Goal: Book appointment/travel/reservation

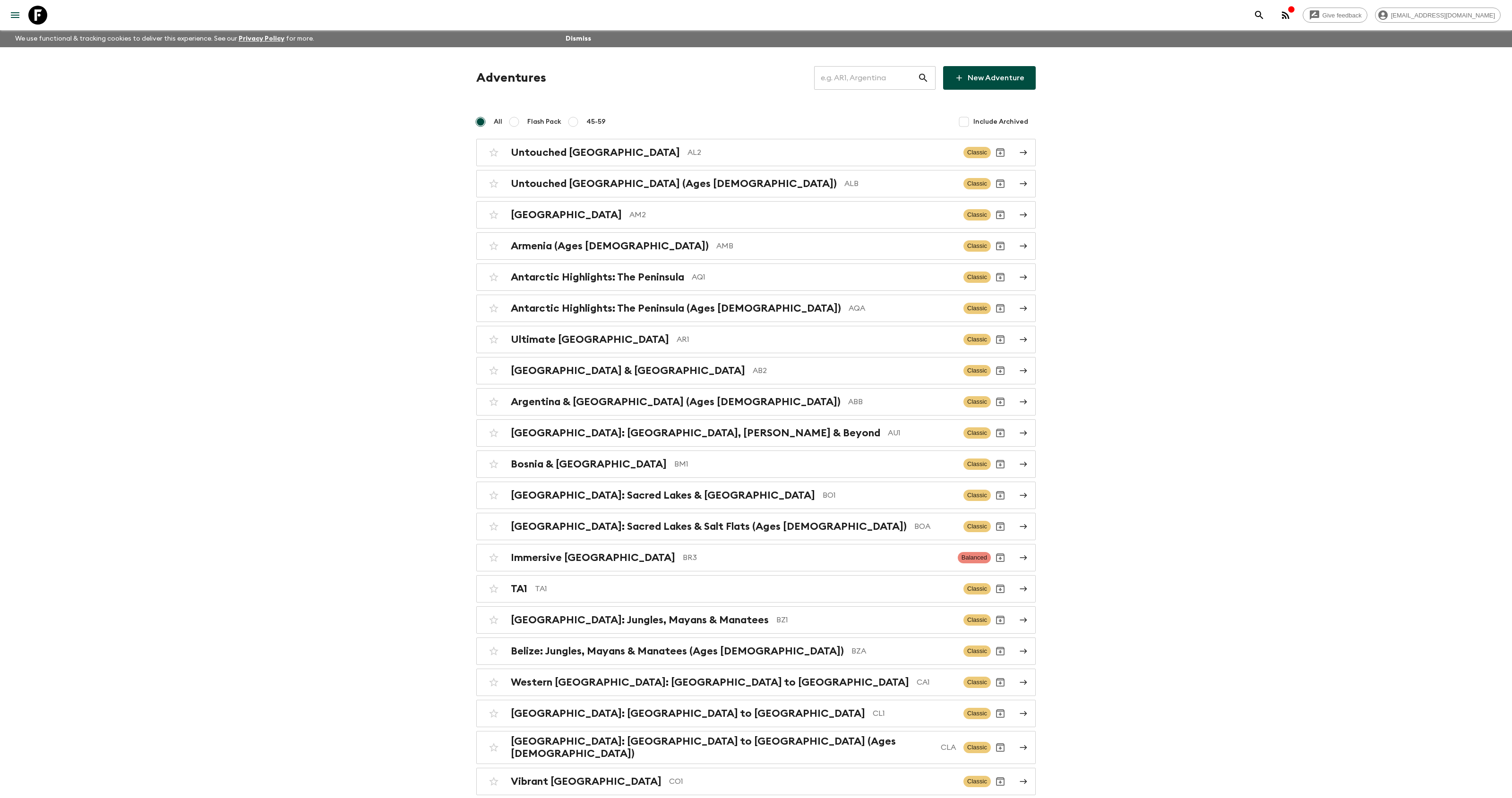
click at [872, 75] on input "text" at bounding box center [866, 77] width 103 height 26
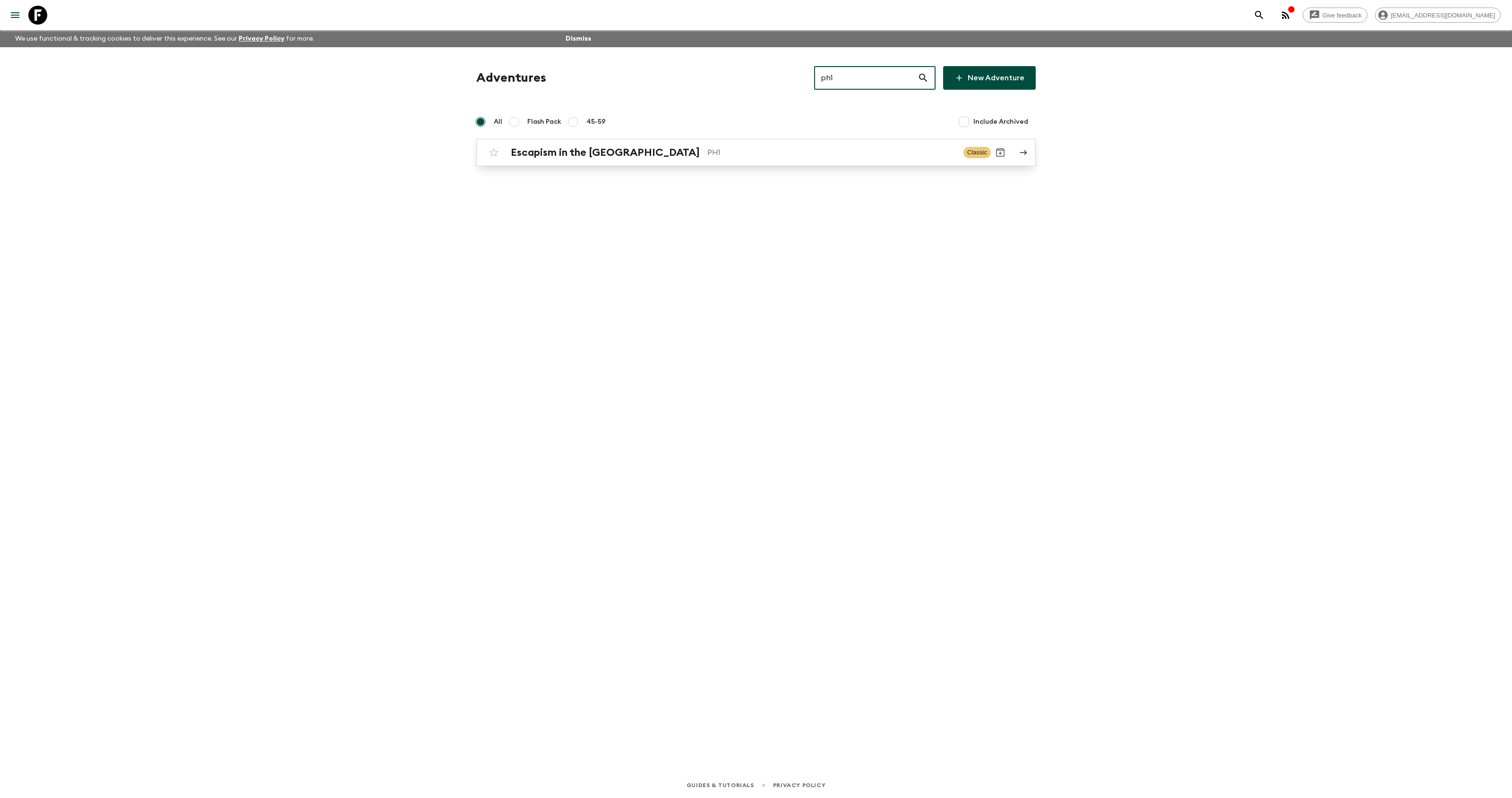
type input "ph1"
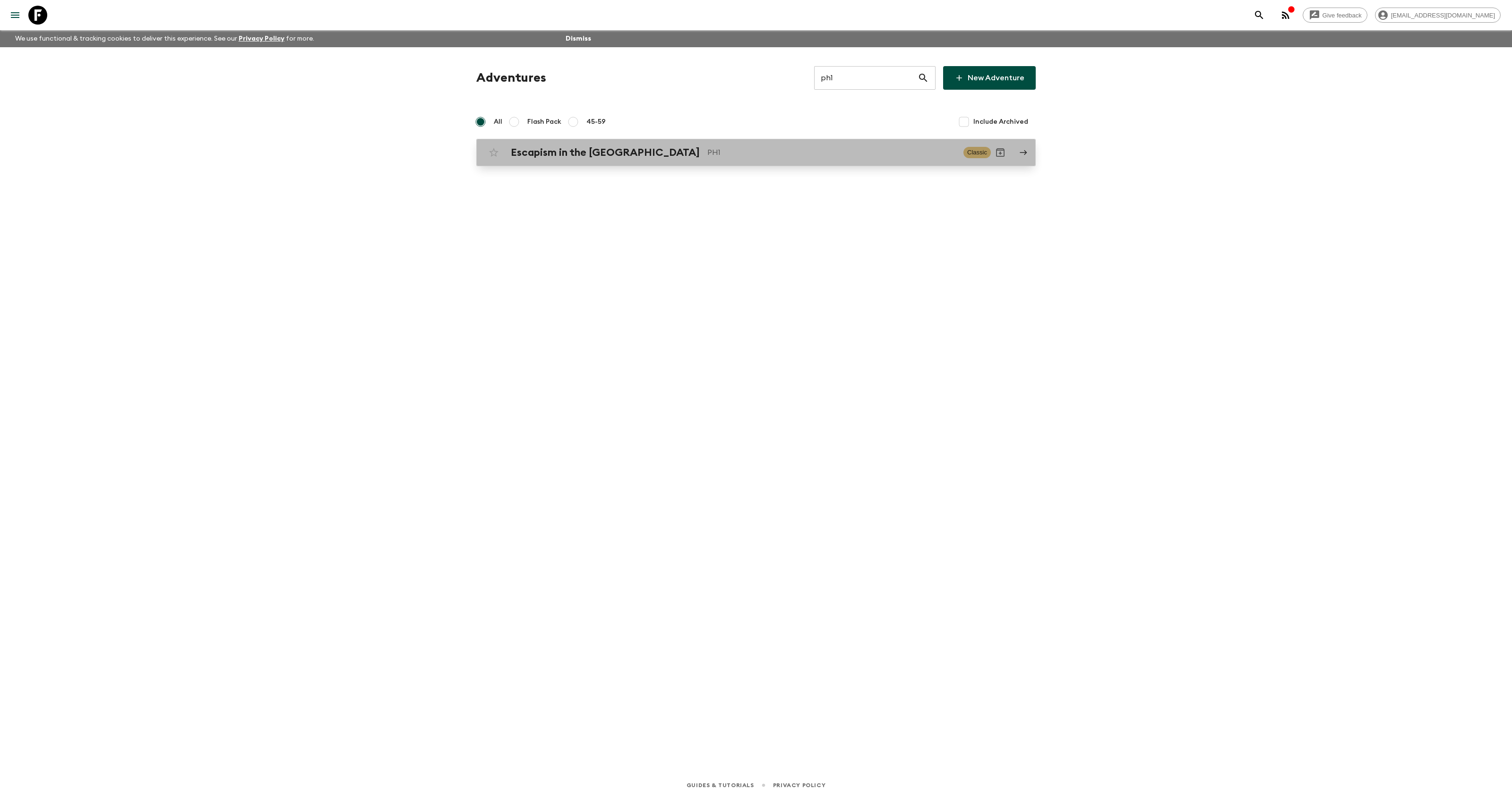
click at [590, 160] on div "Escapism in the Philippines PH1 Classic" at bounding box center [737, 153] width 507 height 19
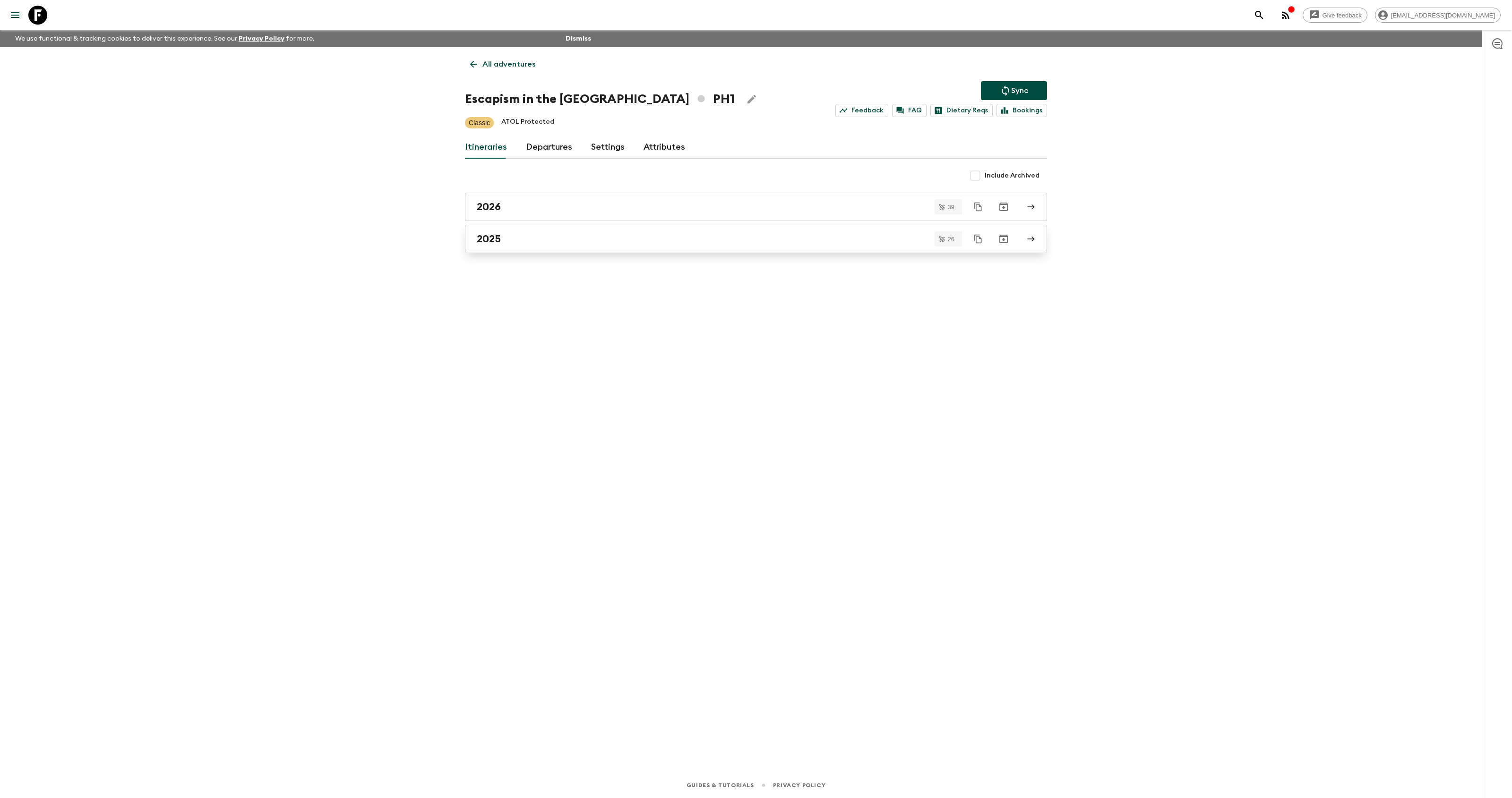
click at [537, 231] on link "2025" at bounding box center [756, 239] width 582 height 28
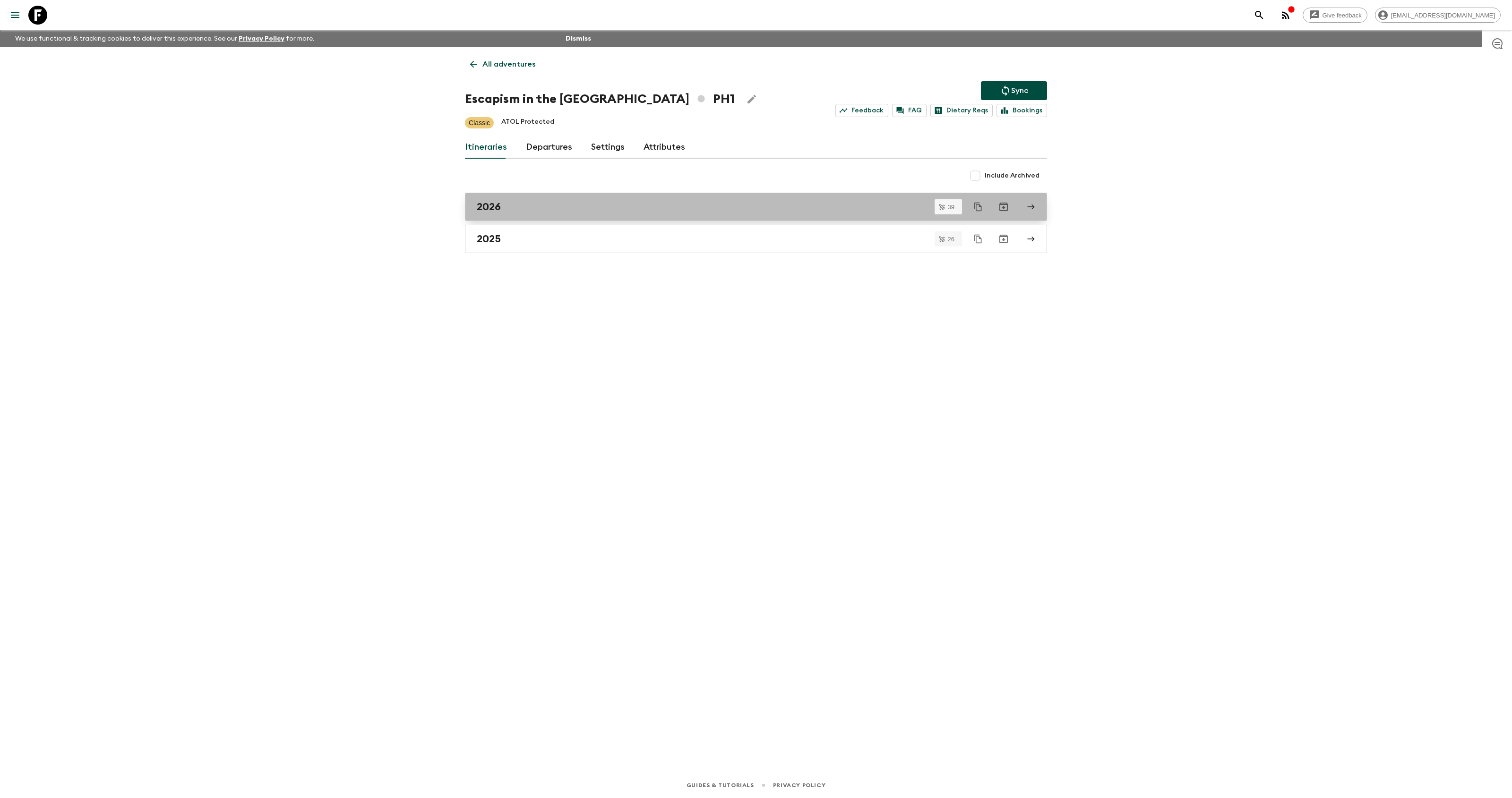
click at [528, 200] on link "2026" at bounding box center [756, 207] width 582 height 28
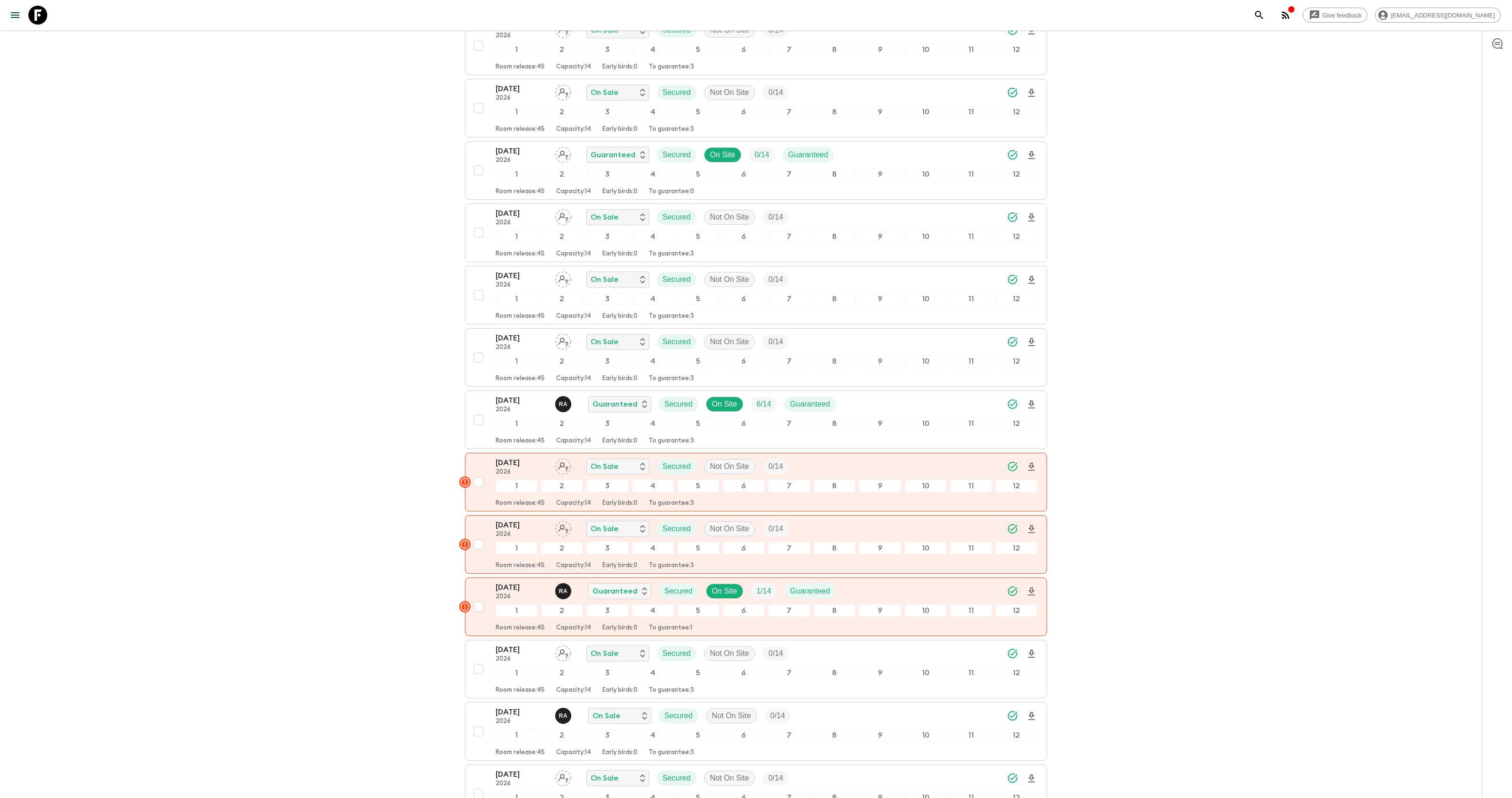
scroll to position [374, 0]
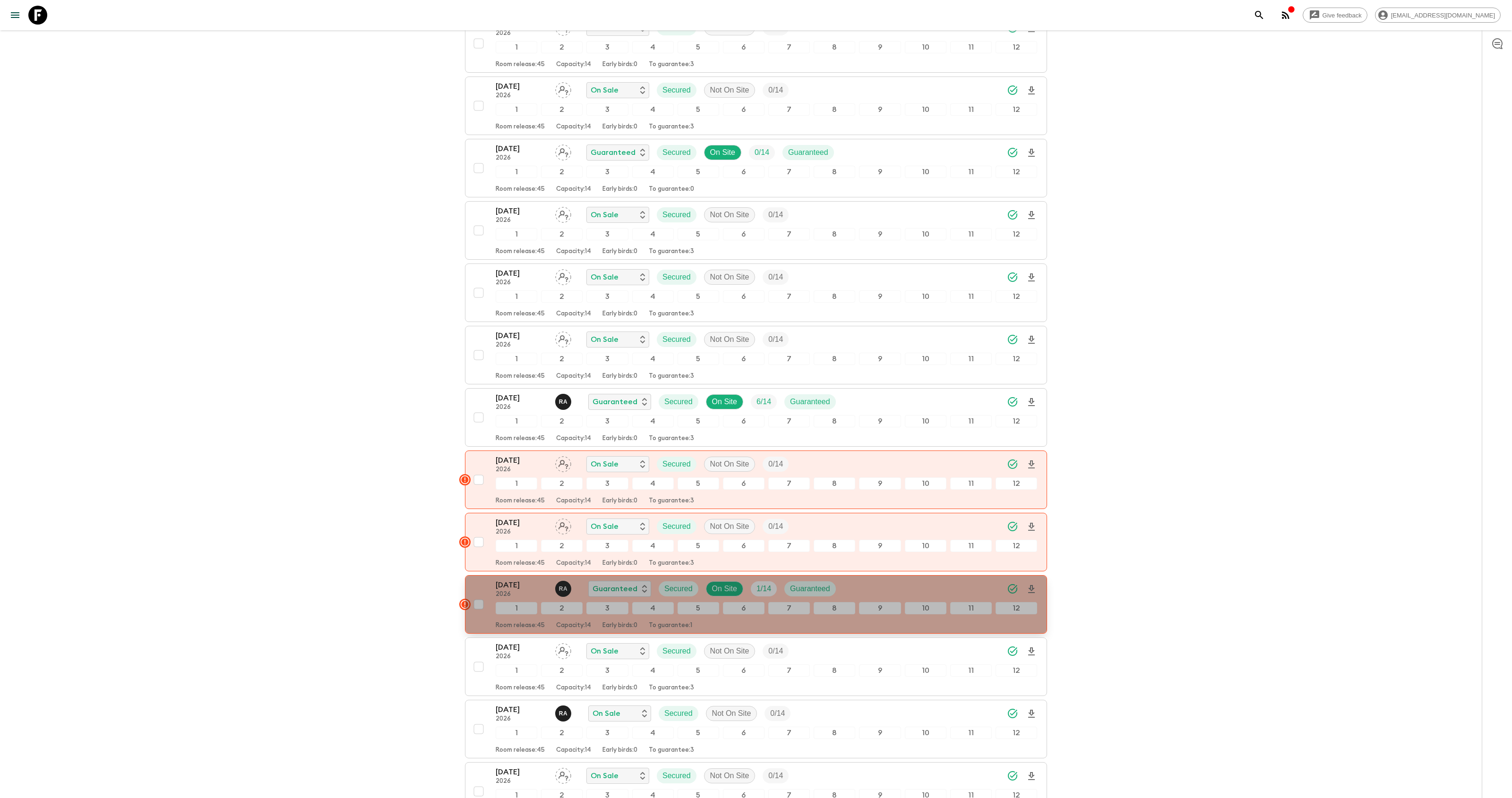
click at [465, 609] on icon "button" at bounding box center [465, 604] width 8 height 8
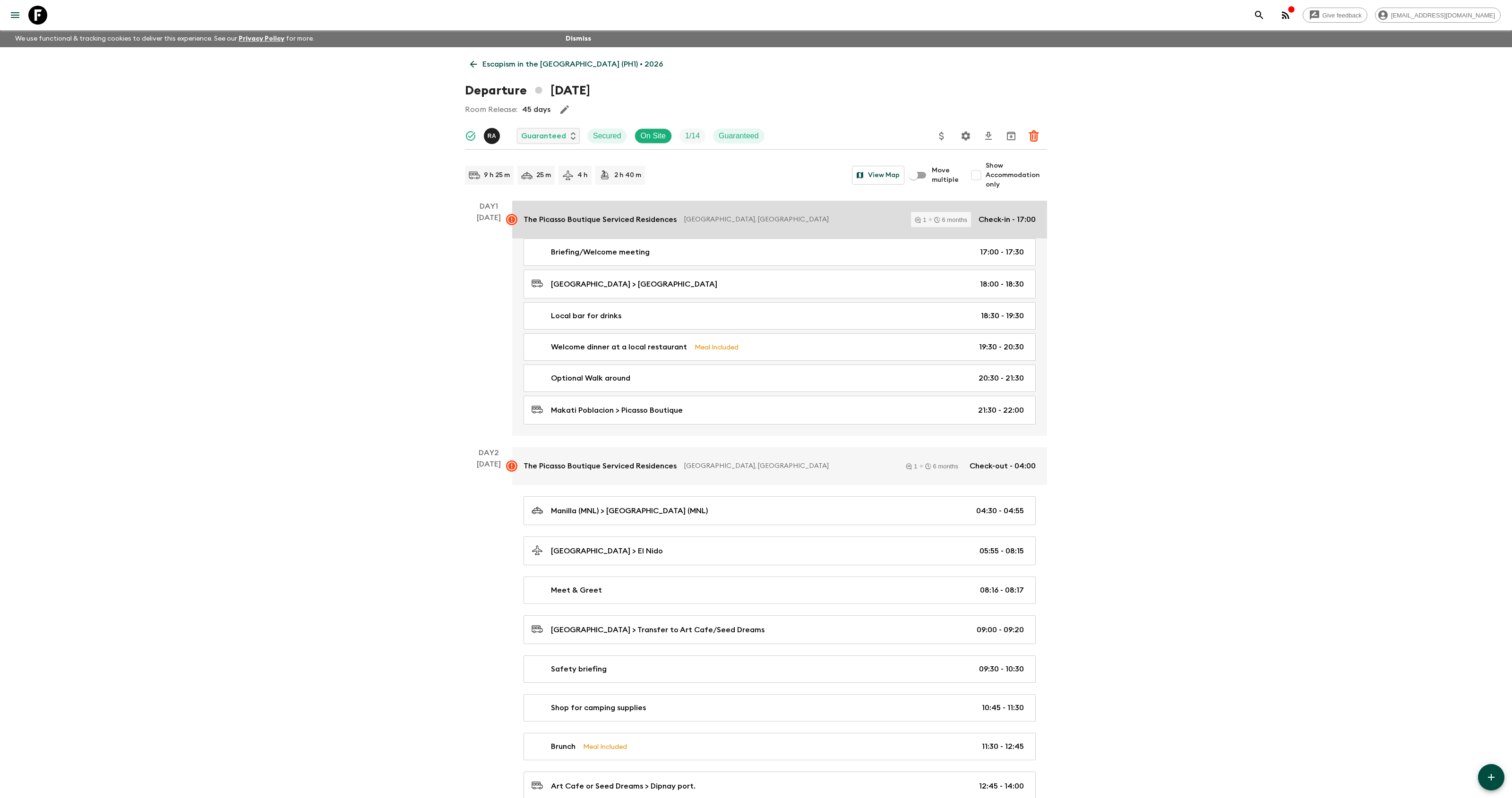
click at [511, 220] on rect at bounding box center [511, 219] width 11 height 11
click at [32, 18] on icon at bounding box center [38, 15] width 19 height 19
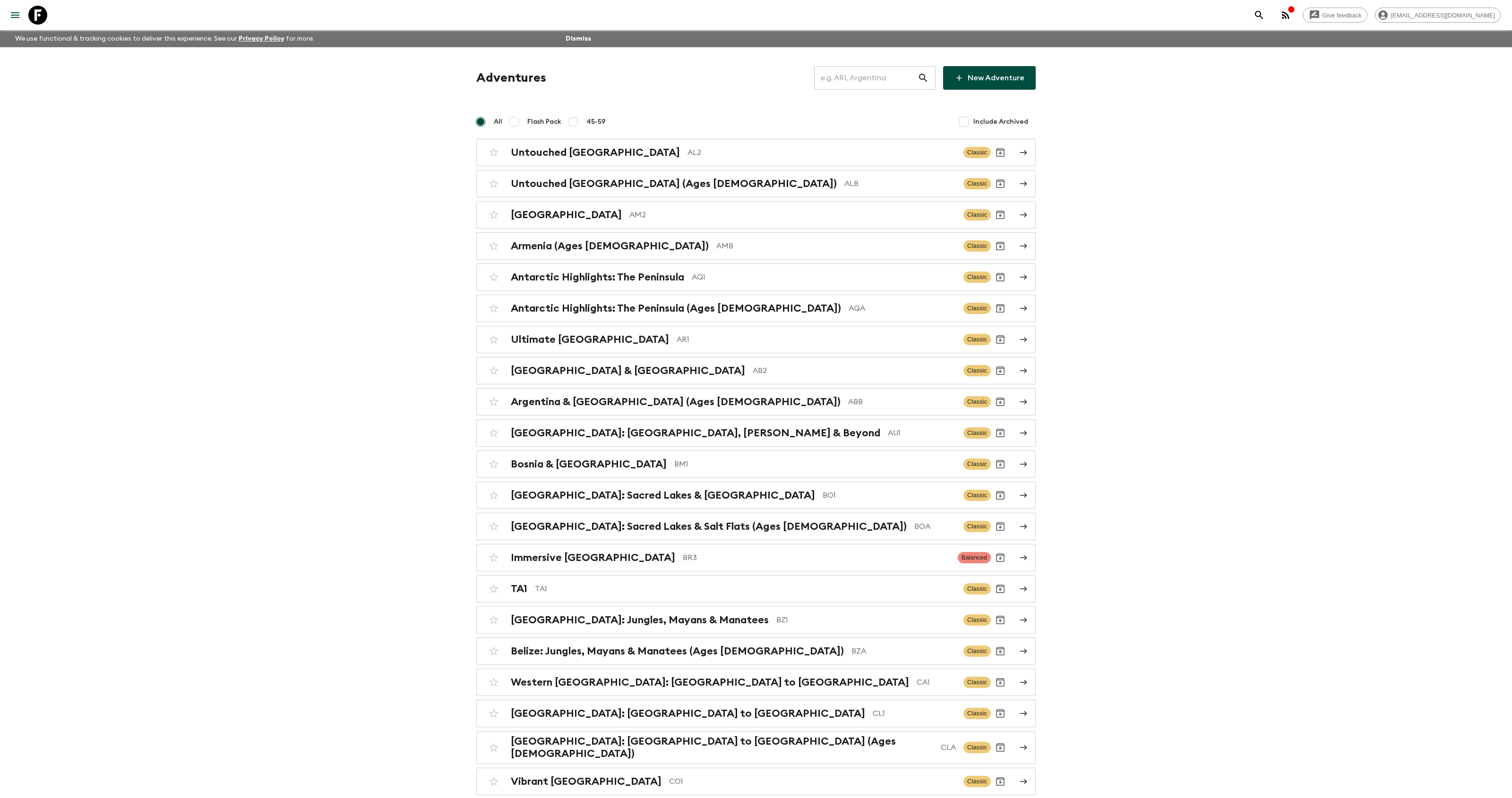
click at [883, 80] on input "text" at bounding box center [866, 77] width 103 height 26
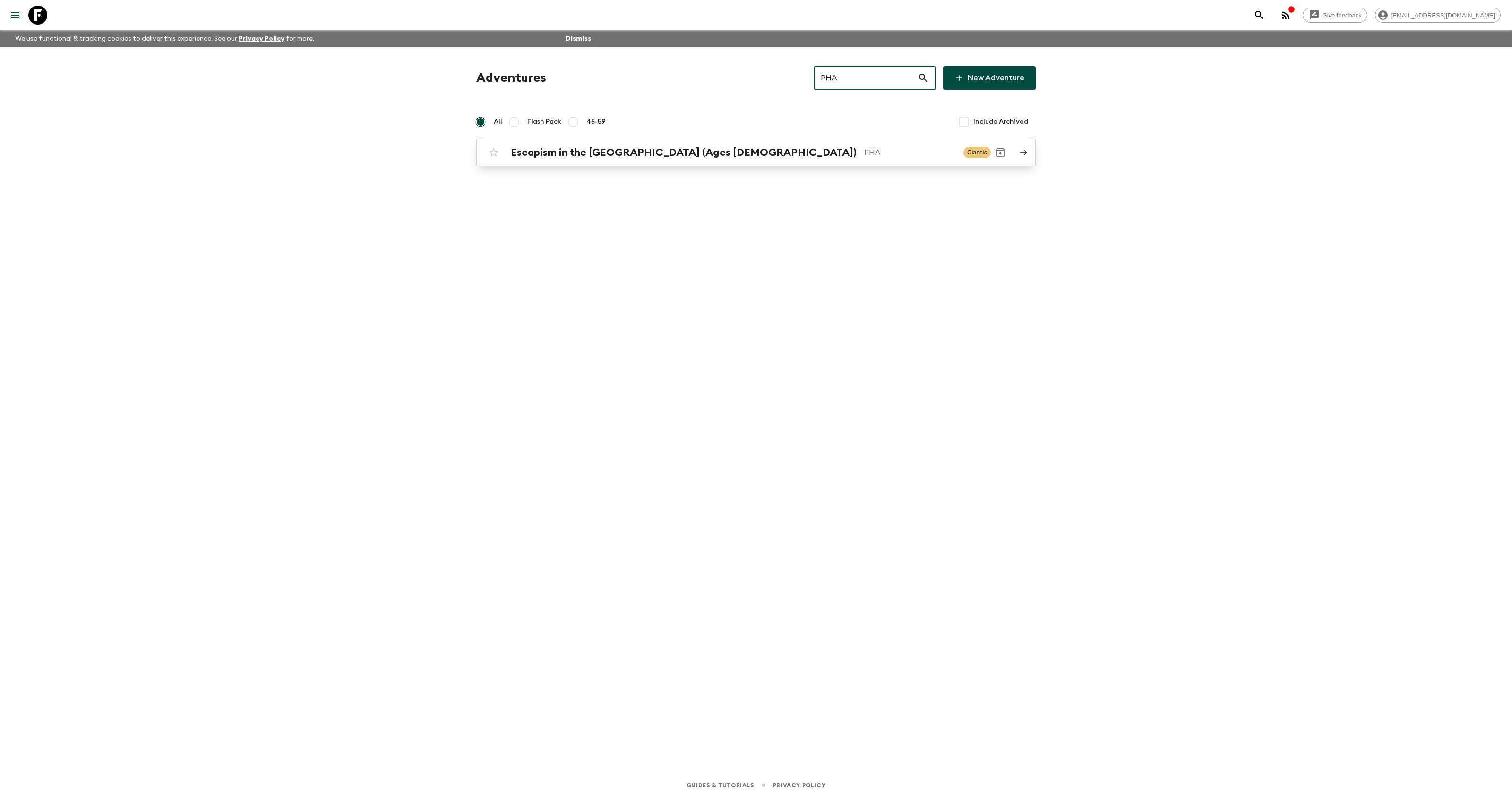
type input "PHA"
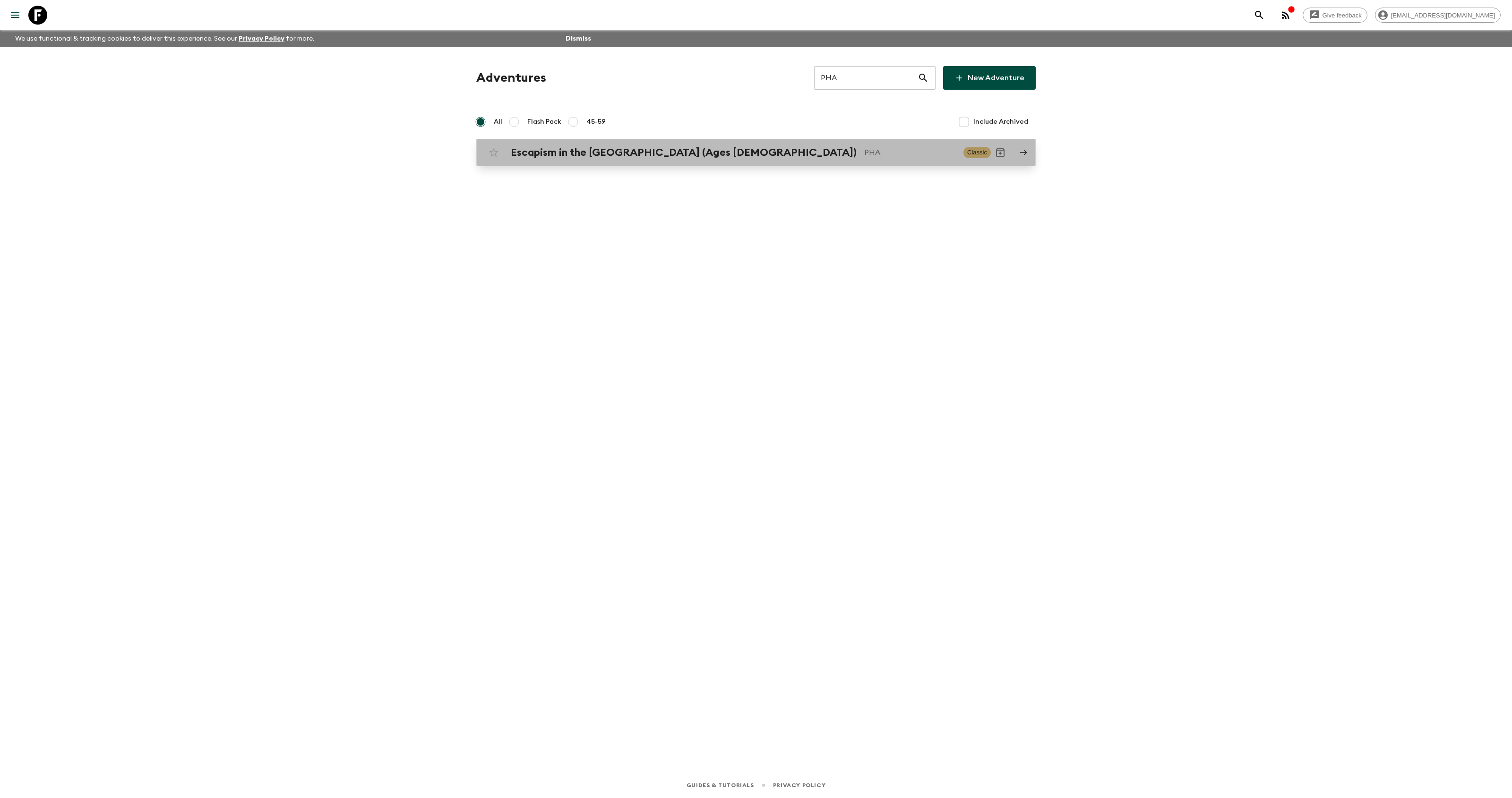
click at [694, 152] on h2 "Escapism in the Philippines (Ages 45-59)" at bounding box center [683, 153] width 346 height 12
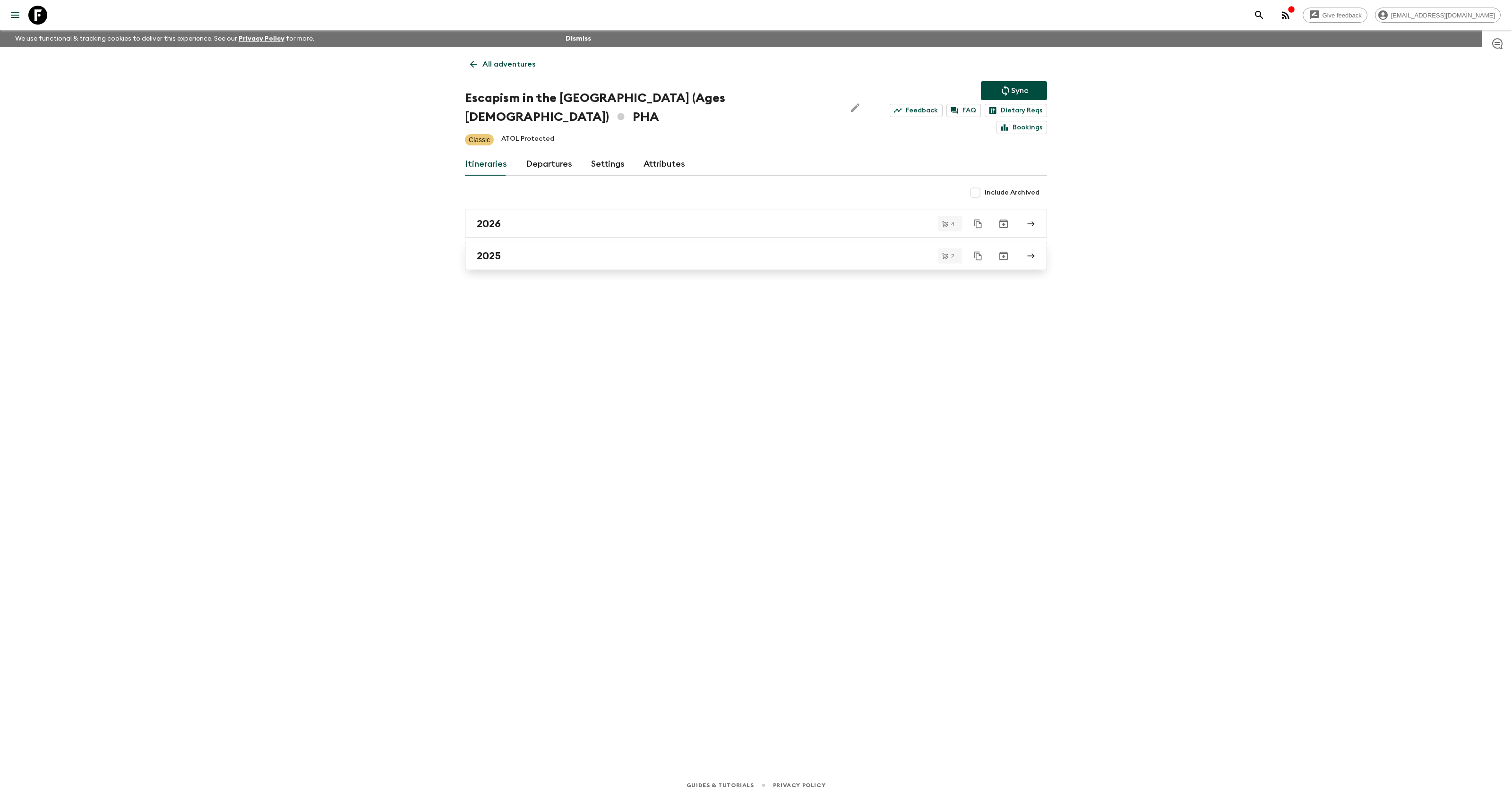
click at [535, 250] on div "2025" at bounding box center [747, 256] width 541 height 12
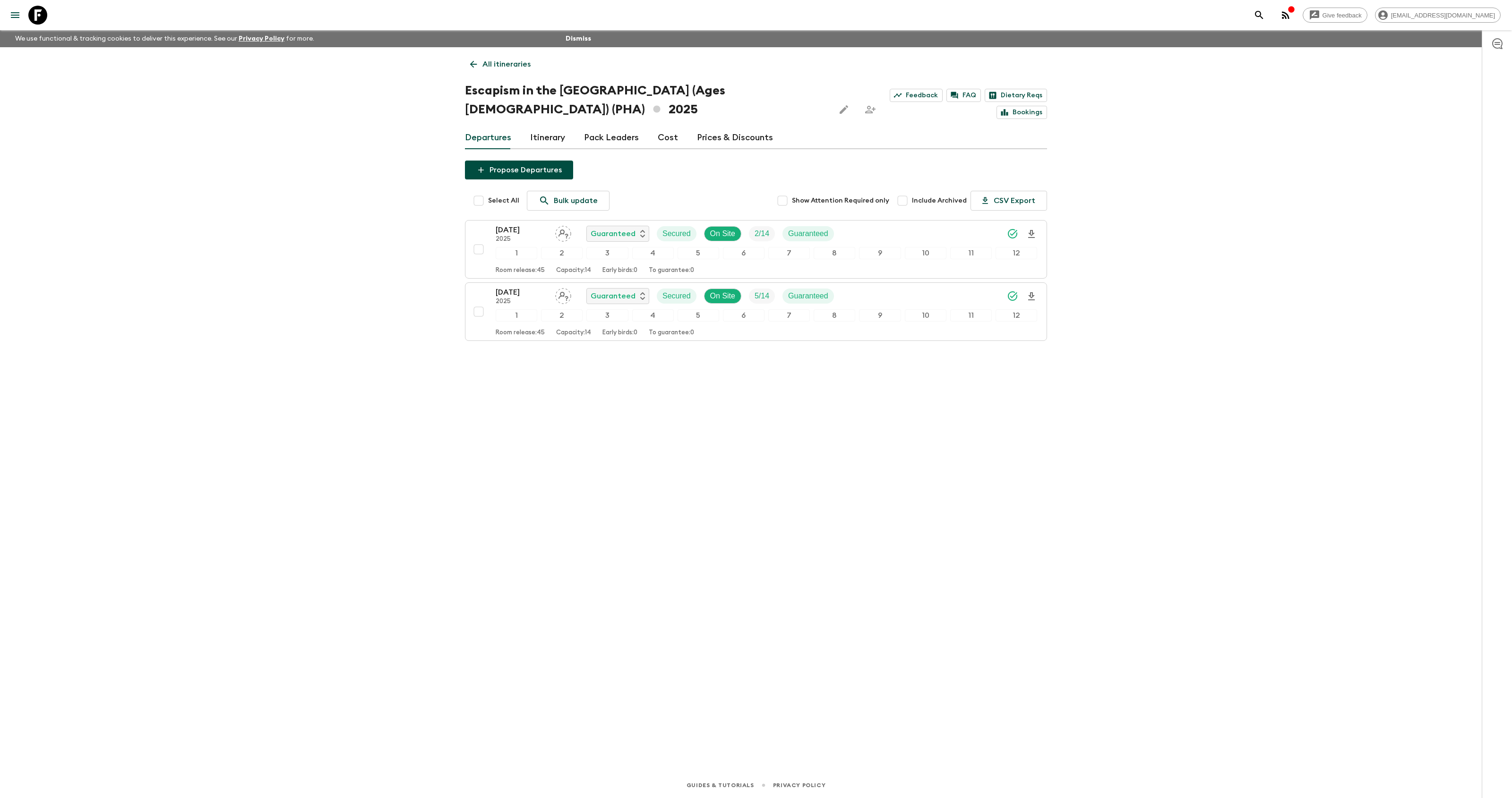
click at [505, 63] on p "All itineraries" at bounding box center [507, 64] width 48 height 11
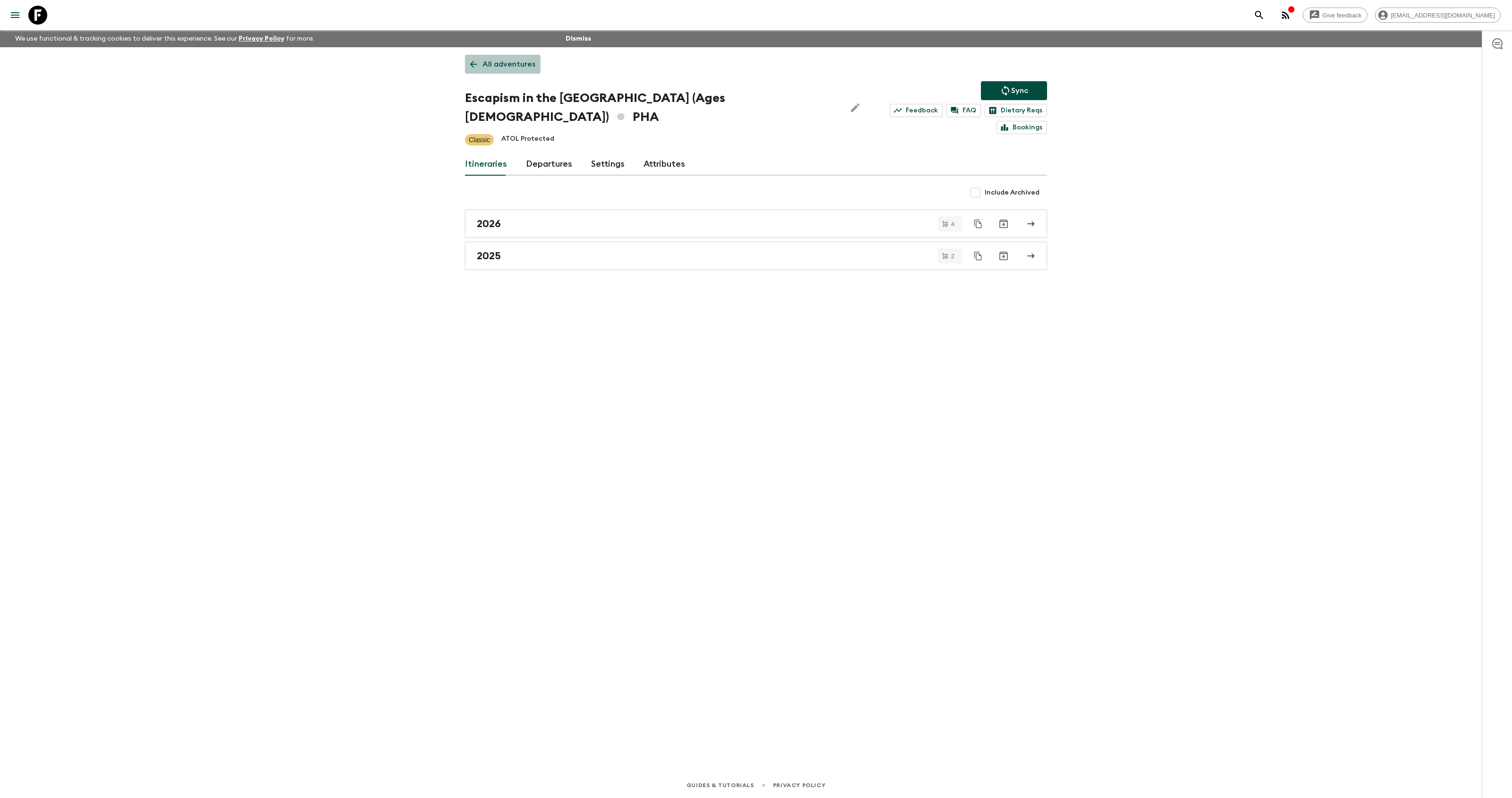
click at [510, 66] on p "All adventures" at bounding box center [509, 64] width 53 height 11
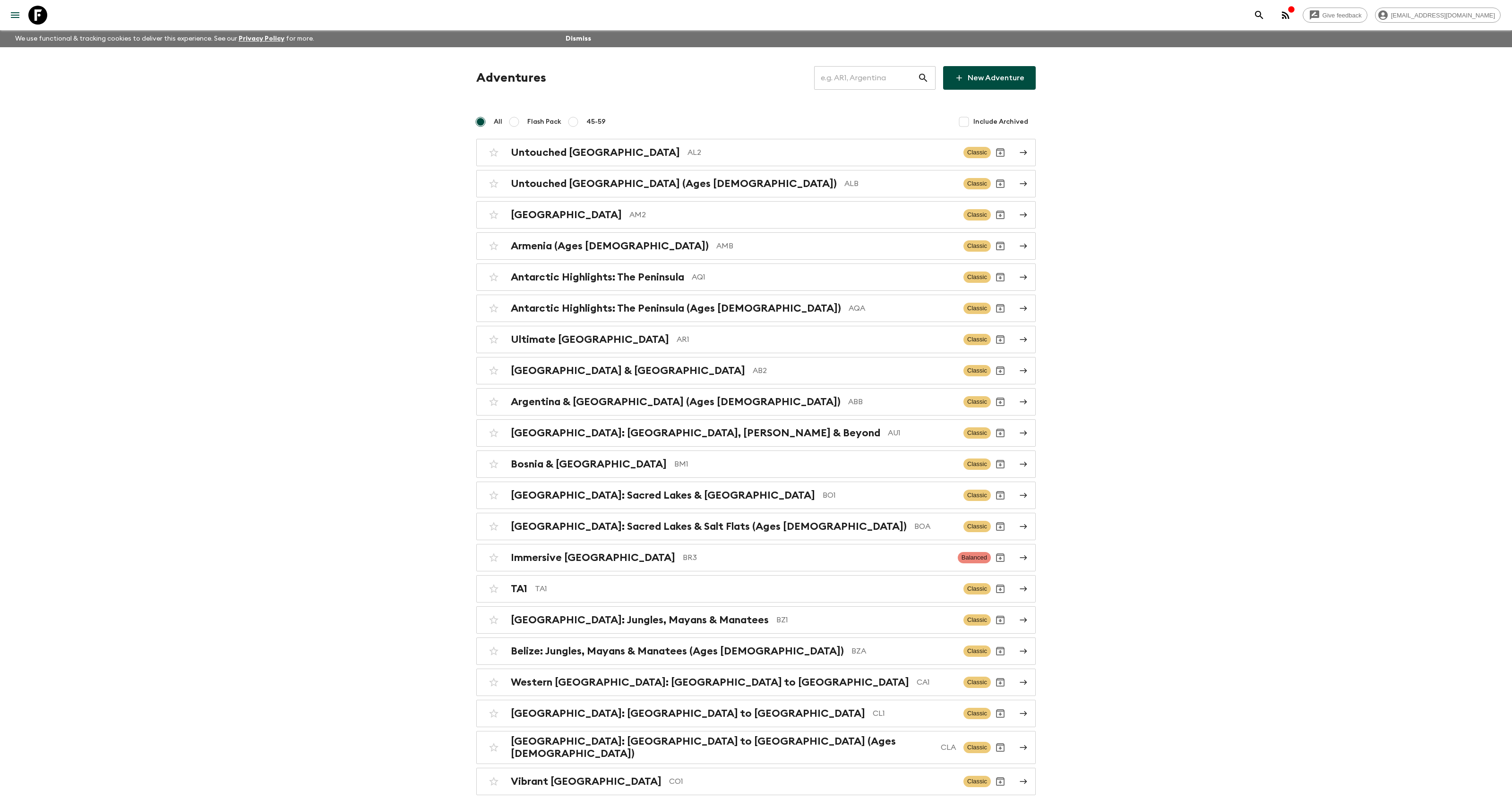
click at [863, 83] on input "text" at bounding box center [866, 77] width 103 height 26
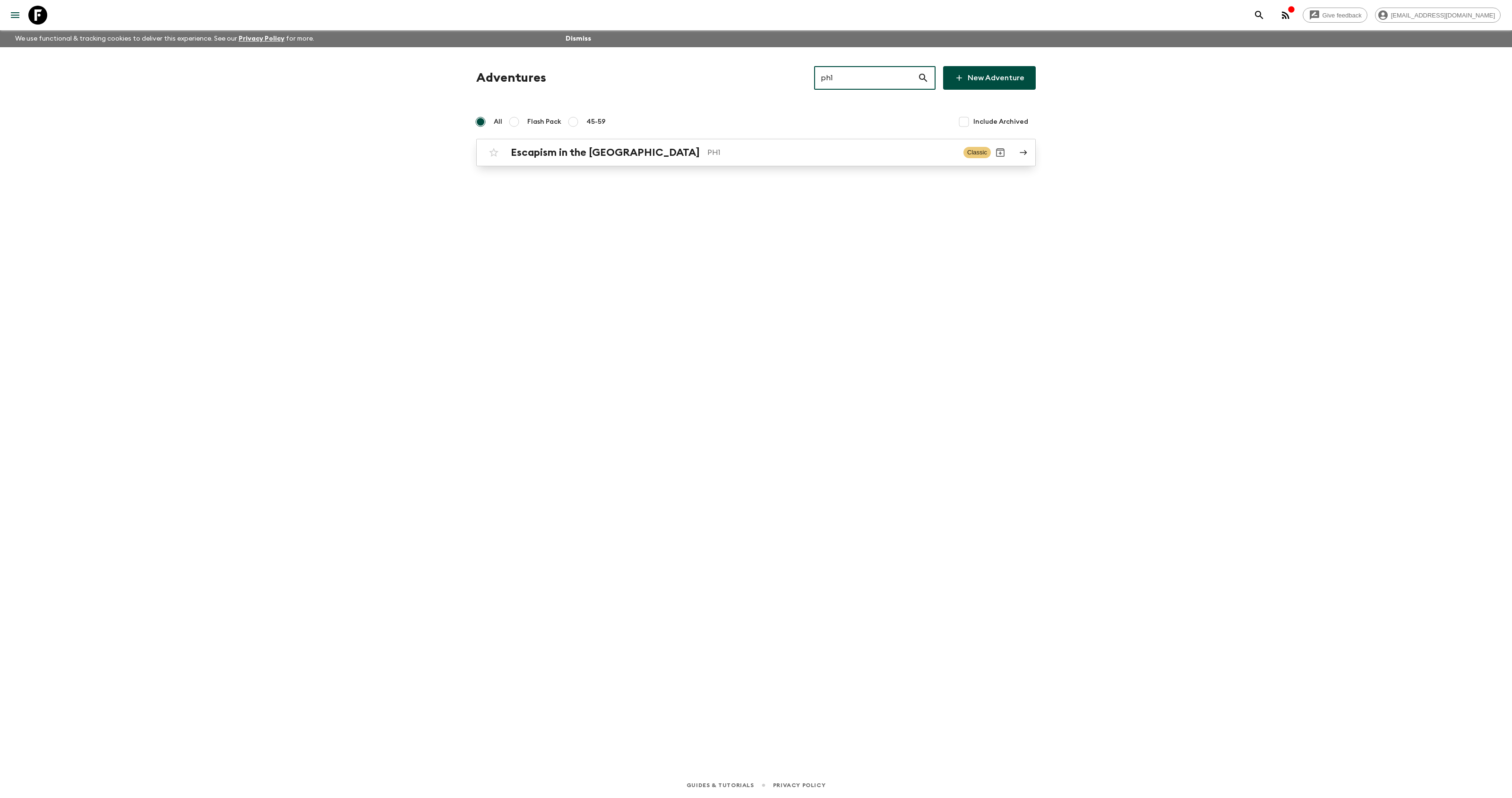
type input "ph1"
click at [707, 157] on p "PH1" at bounding box center [831, 152] width 248 height 11
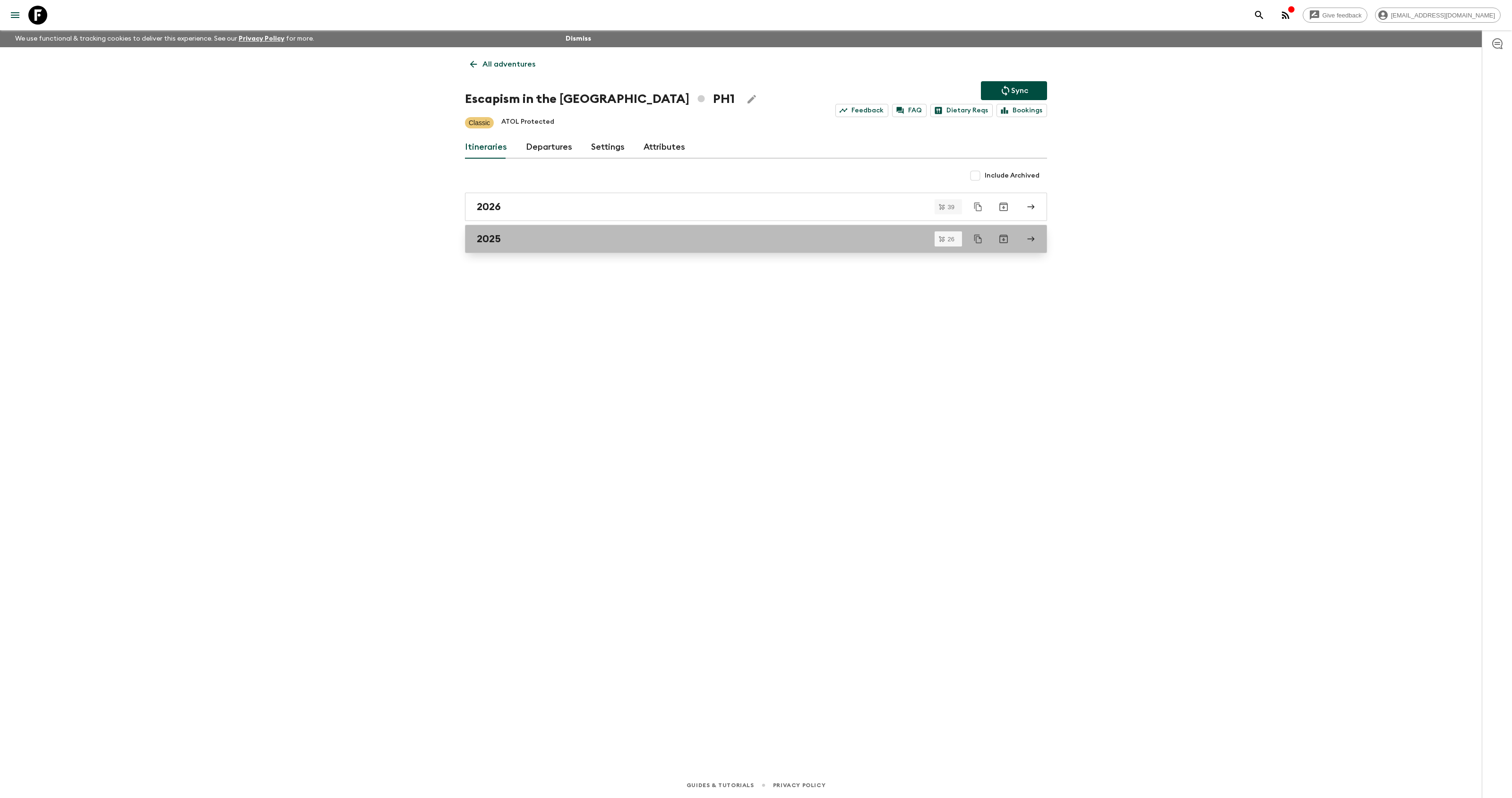
click at [552, 239] on div "2025" at bounding box center [747, 239] width 541 height 12
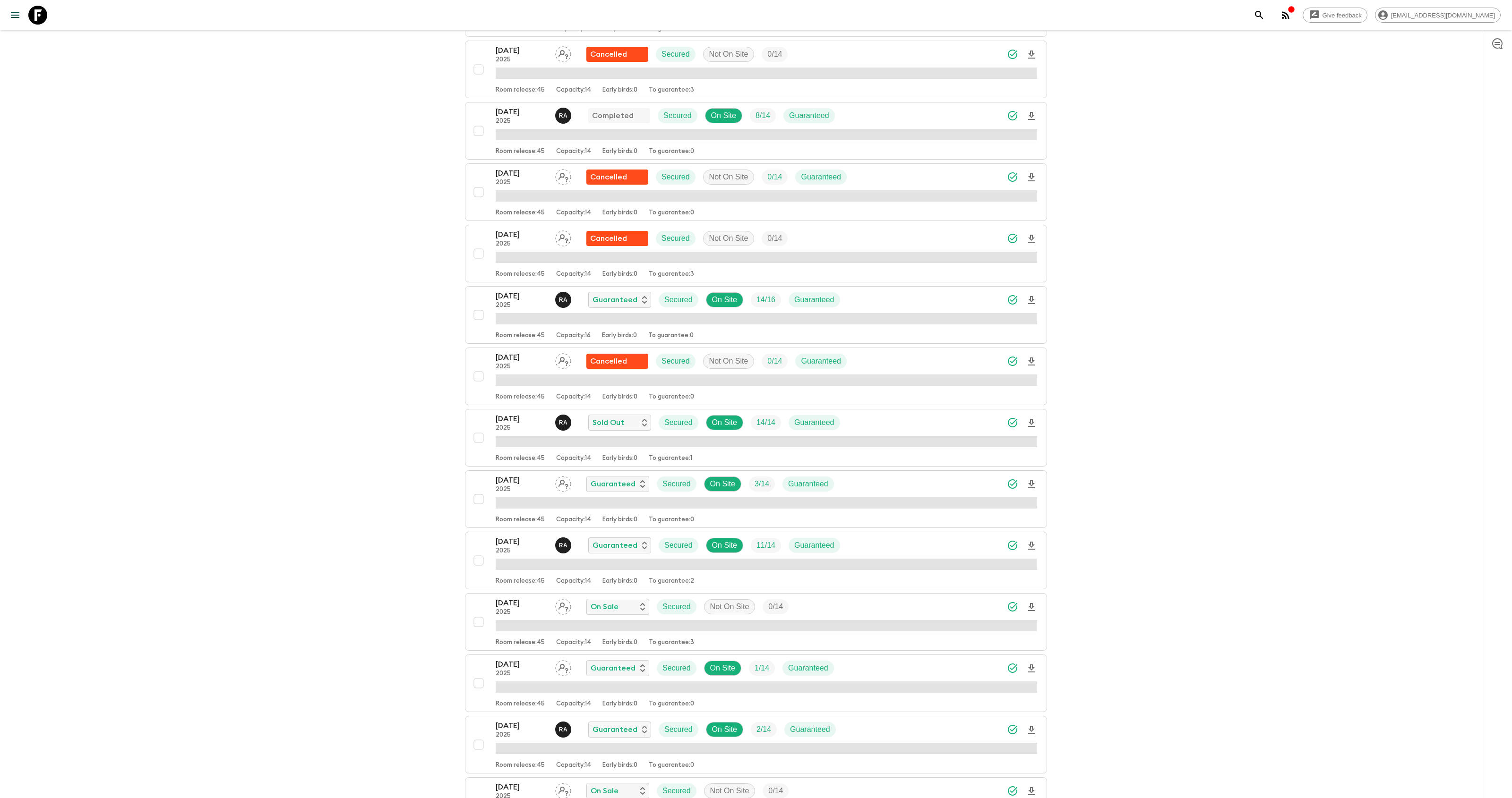
scroll to position [1087, 0]
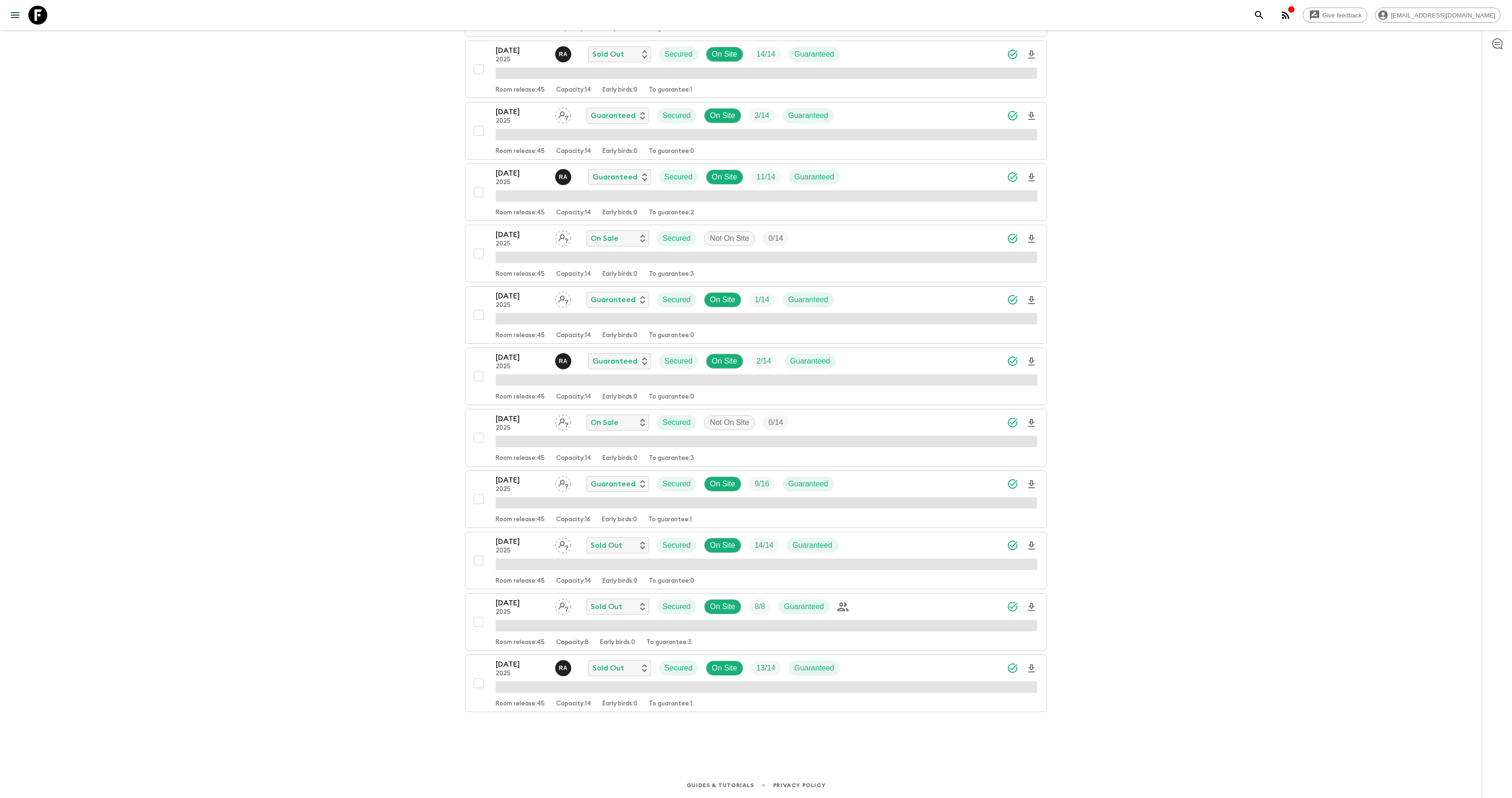
click at [515, 665] on p "[DATE]" at bounding box center [521, 664] width 52 height 11
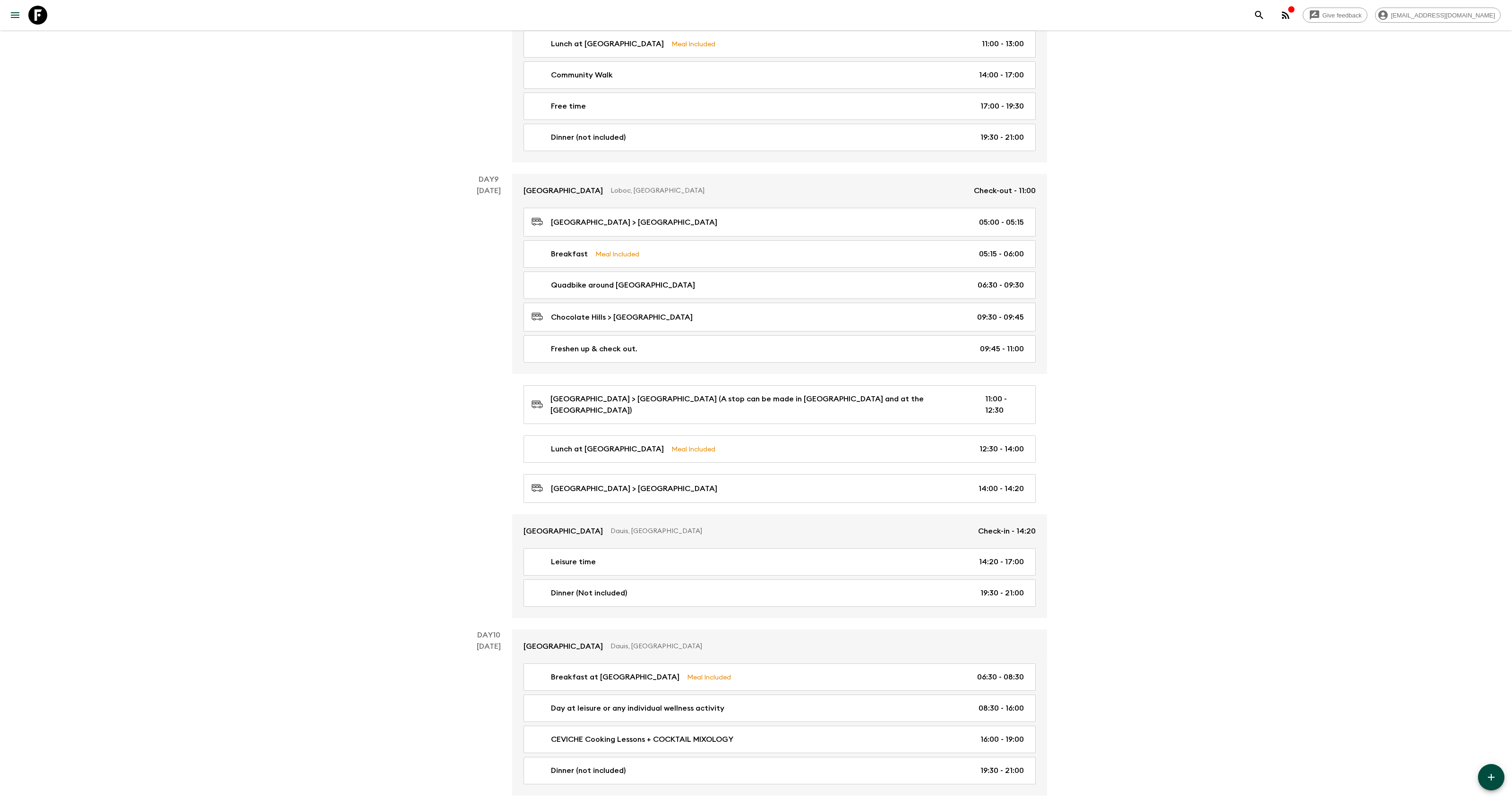
scroll to position [2717, 0]
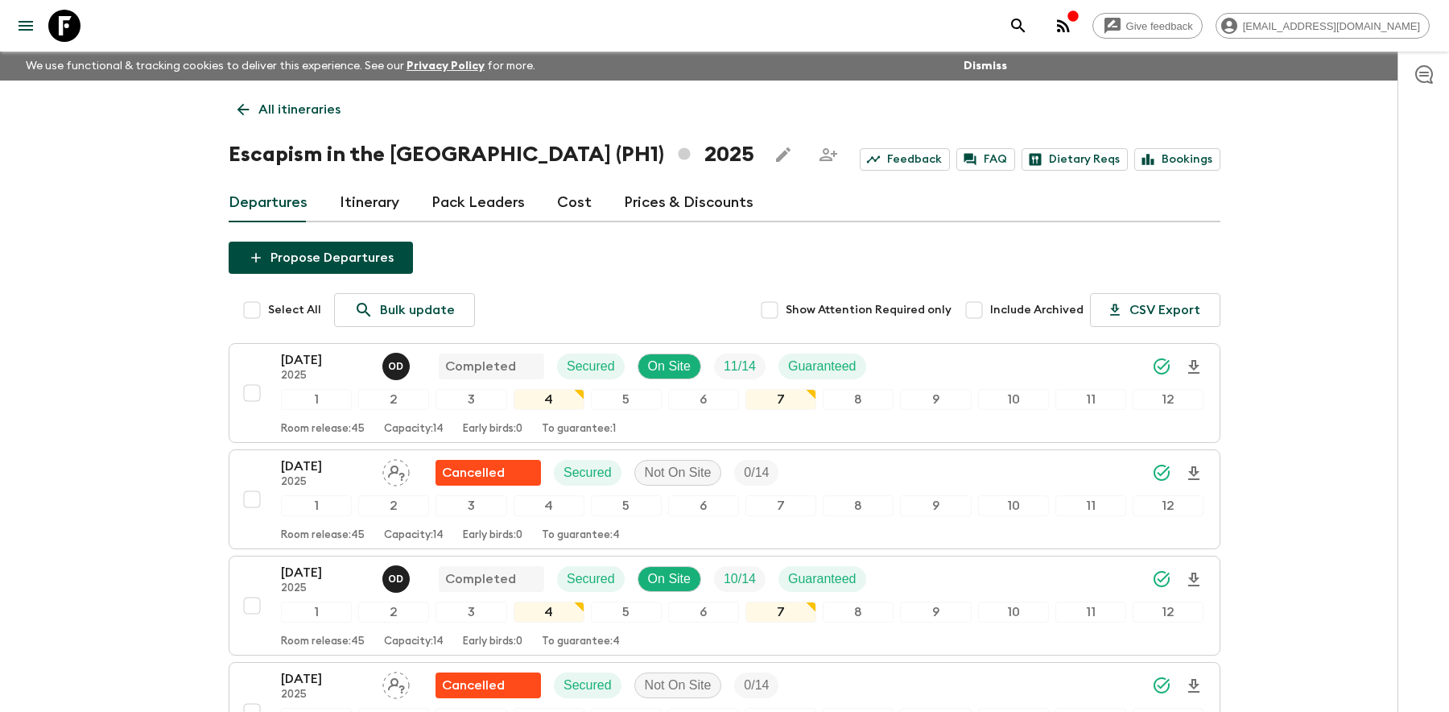
click at [287, 112] on p "All itineraries" at bounding box center [299, 109] width 82 height 19
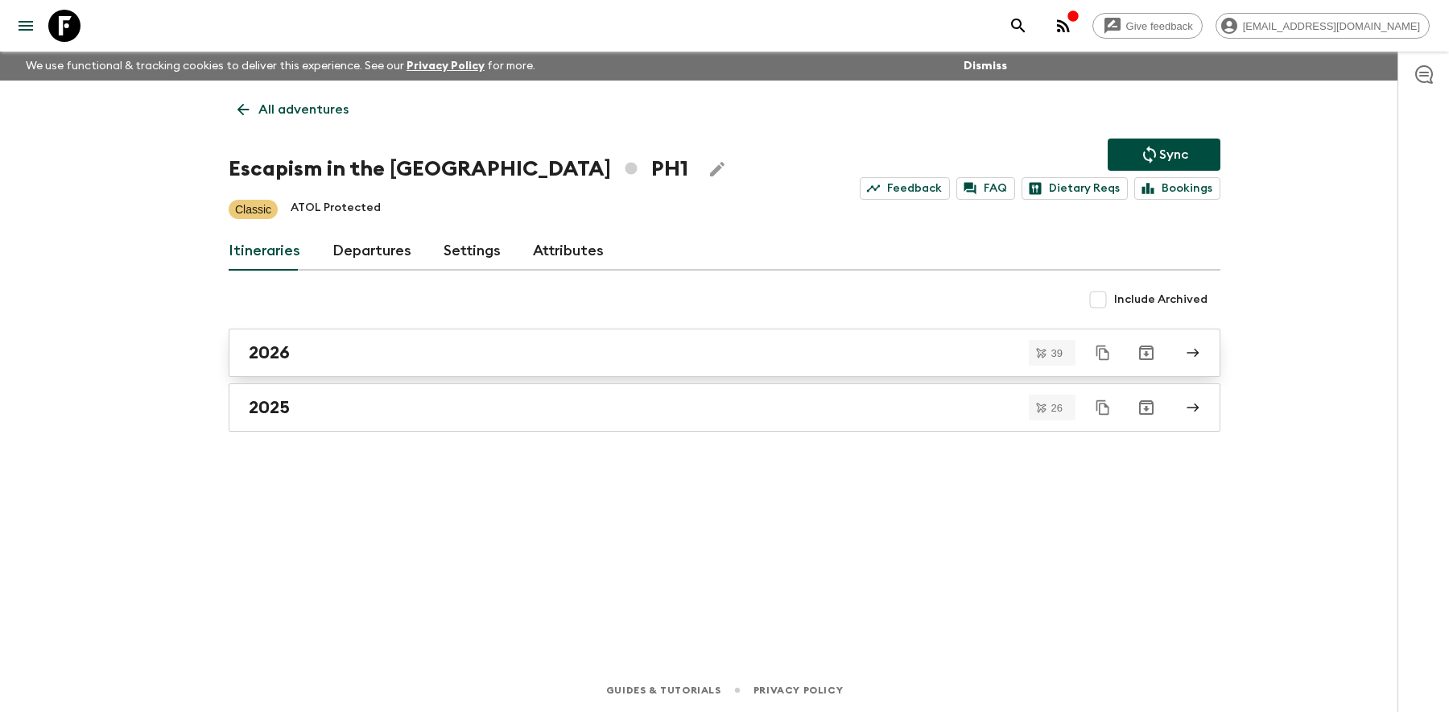
click at [333, 344] on div "2026" at bounding box center [709, 352] width 921 height 21
